Goal: Task Accomplishment & Management: Use online tool/utility

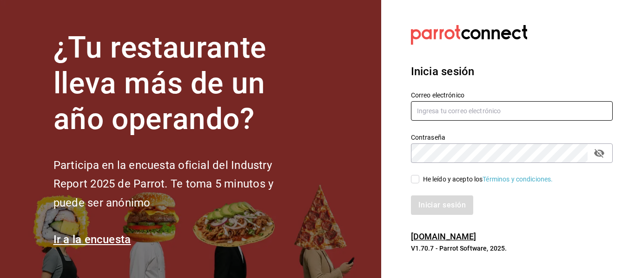
type input "[EMAIL_ADDRESS][DOMAIN_NAME]"
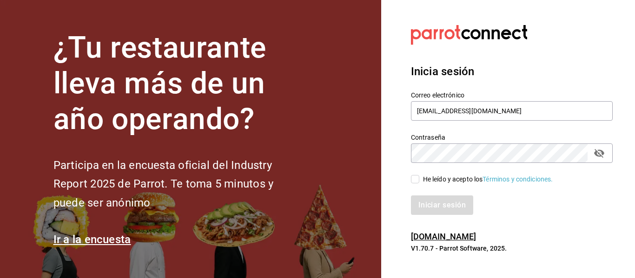
click at [420, 180] on span "He leído y acepto los Términos y condiciones." at bounding box center [486, 180] width 134 height 10
click at [419, 180] on input "He leído y acepto los Términos y condiciones." at bounding box center [415, 179] width 8 height 8
checkbox input "true"
click at [423, 195] on div "Iniciar sesión" at bounding box center [506, 199] width 213 height 31
click at [425, 203] on button "Iniciar sesión" at bounding box center [442, 206] width 63 height 20
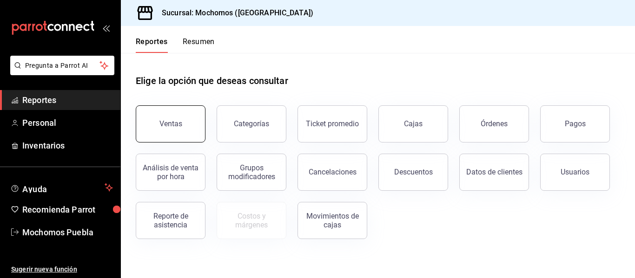
click at [191, 111] on button "Ventas" at bounding box center [171, 123] width 70 height 37
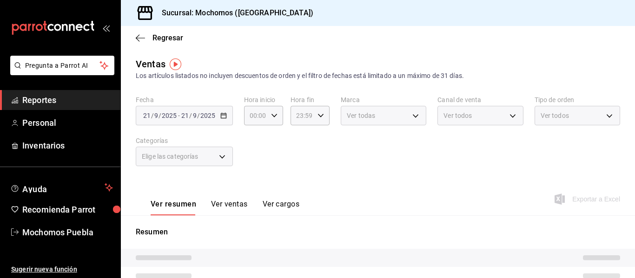
click at [218, 119] on div "[DATE] [DATE] - [DATE] [DATE]" at bounding box center [184, 116] width 97 height 20
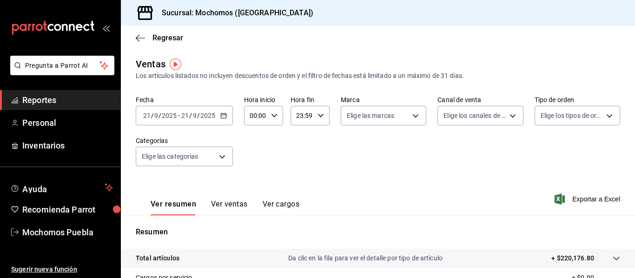
click at [221, 117] on \(Stroke\) "button" at bounding box center [224, 115] width 6 height 5
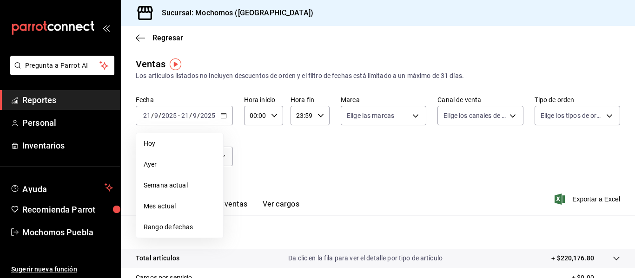
click at [168, 229] on span "Rango de fechas" at bounding box center [180, 228] width 72 height 10
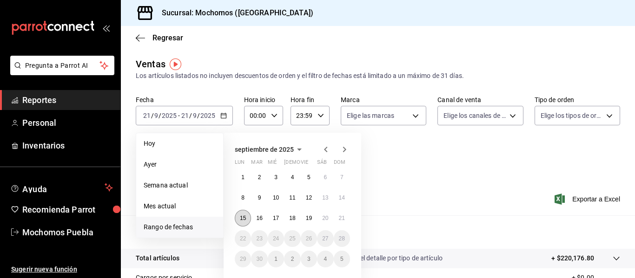
click at [247, 217] on button "15" at bounding box center [243, 218] width 16 height 17
click at [334, 214] on button "21" at bounding box center [342, 218] width 16 height 17
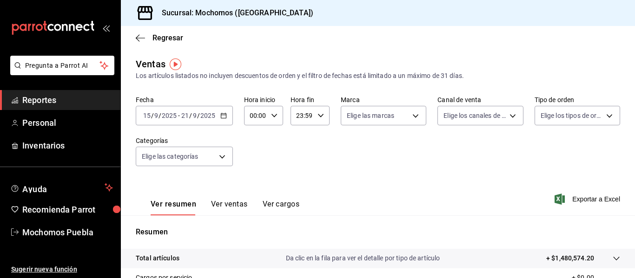
click at [537, 204] on div "Ver resumen Ver ventas Ver cargos Exportar a Excel" at bounding box center [378, 197] width 514 height 38
click at [571, 204] on span "Exportar a Excel" at bounding box center [588, 199] width 64 height 11
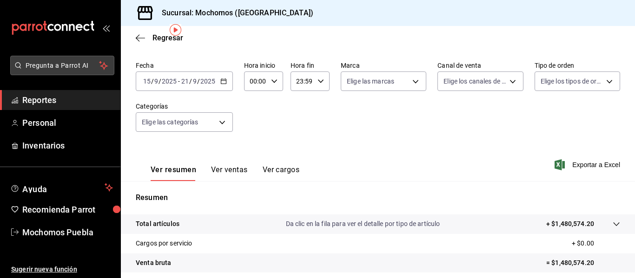
click at [35, 62] on span "Pregunta a Parrot AI" at bounding box center [63, 66] width 74 height 10
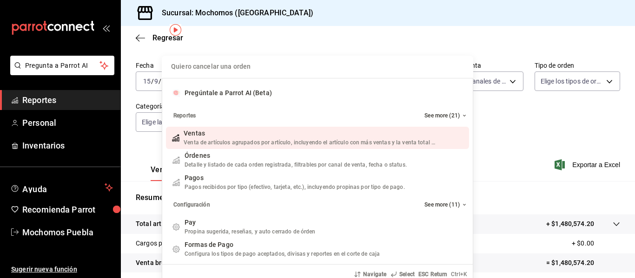
click at [33, 100] on div "Quiero cancelar una orden Pregúntale a Parrot AI (Beta) Reportes See more (21) …" at bounding box center [317, 139] width 635 height 278
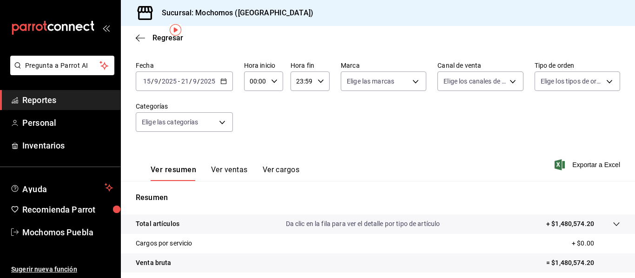
click at [67, 105] on span "Reportes" at bounding box center [67, 100] width 91 height 13
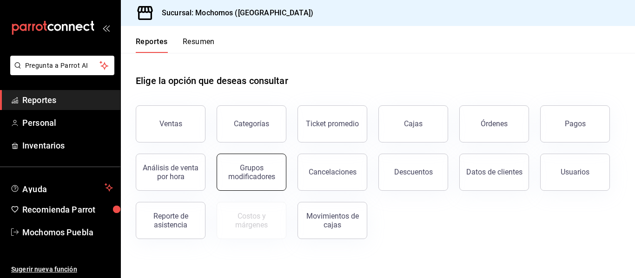
click at [242, 169] on div "Grupos modificadores" at bounding box center [252, 173] width 58 height 18
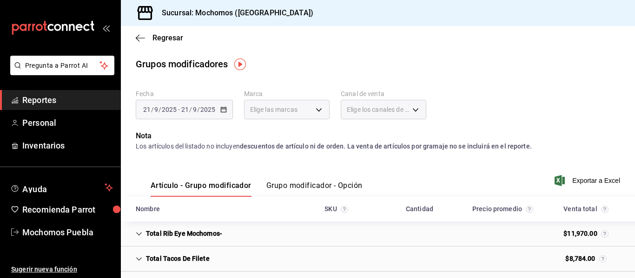
click at [303, 187] on button "Grupo modificador - Opción" at bounding box center [314, 189] width 96 height 16
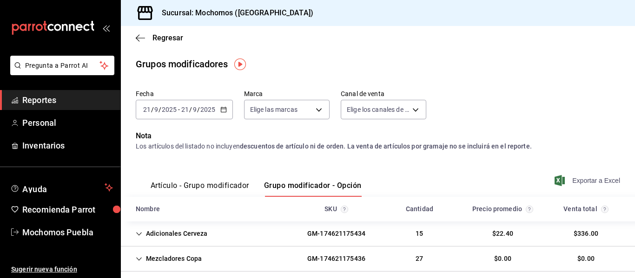
click at [584, 180] on span "Exportar a Excel" at bounding box center [588, 180] width 64 height 11
click at [222, 107] on \(Stroke\) "button" at bounding box center [222, 107] width 0 height 0
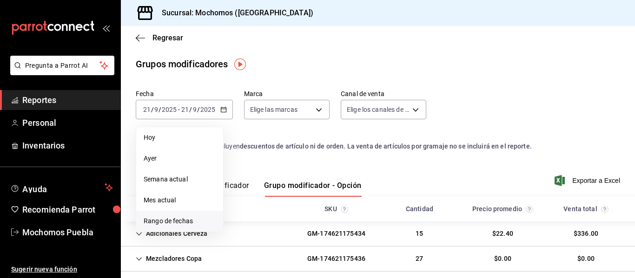
click at [186, 224] on span "Rango de fechas" at bounding box center [180, 222] width 72 height 10
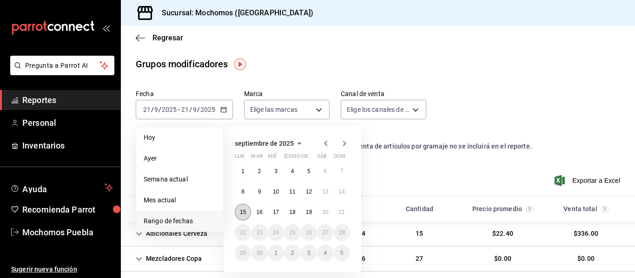
click at [242, 207] on button "15" at bounding box center [243, 212] width 16 height 17
click at [346, 210] on button "21" at bounding box center [342, 212] width 16 height 17
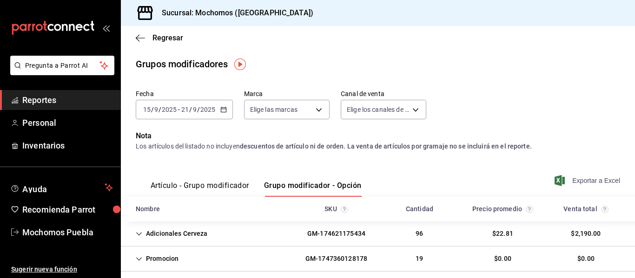
click at [579, 184] on span "Exportar a Excel" at bounding box center [588, 180] width 64 height 11
